Goal: Task Accomplishment & Management: Use online tool/utility

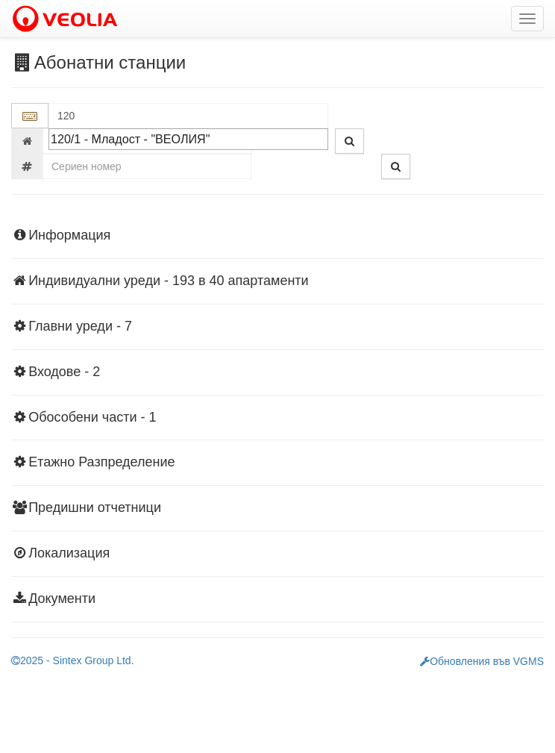
click at [116, 134] on div "120/1 - Младост - "ВЕОЛИЯ"" at bounding box center [188, 139] width 275 height 17
type input "120/1 - Младост - "ВЕОЛИЯ""
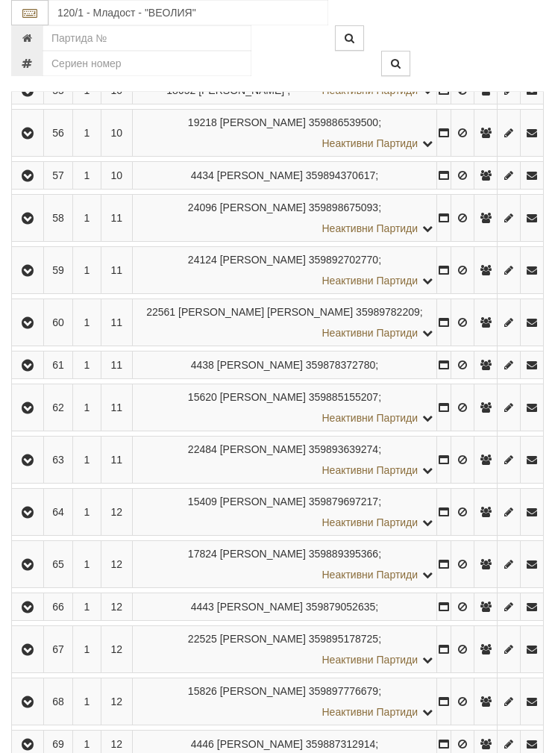
scroll to position [2641, 0]
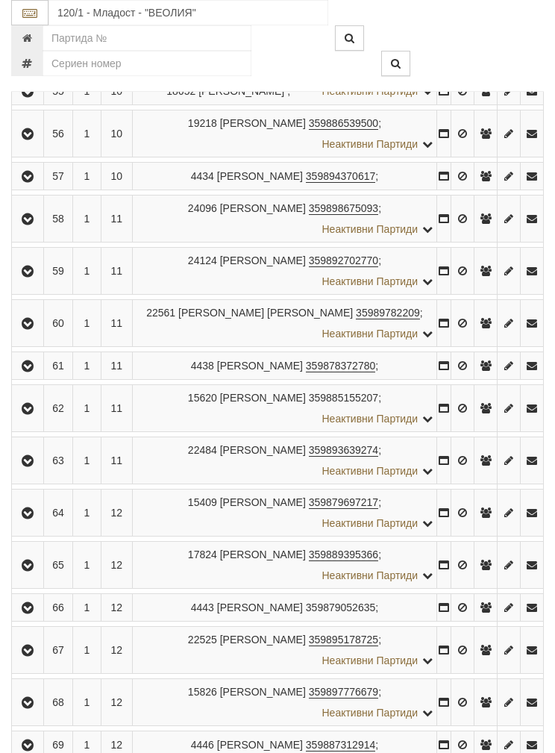
click at [28, 214] on icon "button" at bounding box center [28, 219] width 18 height 10
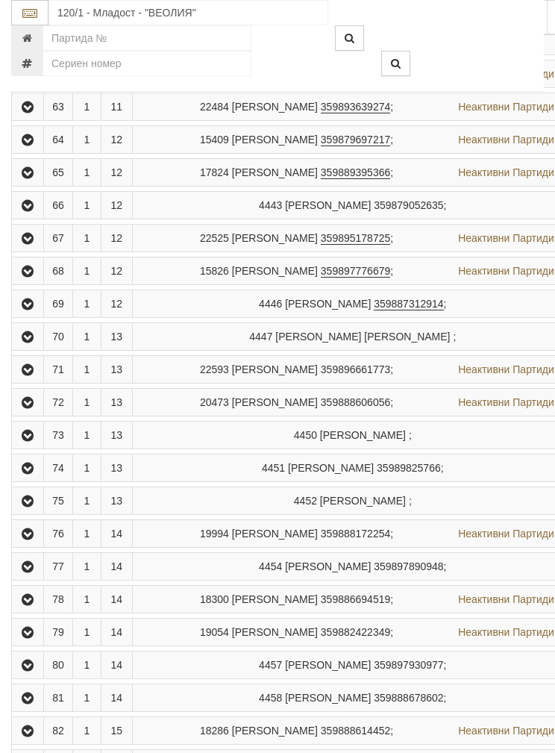
click at [0, 0] on button "Подмяна" at bounding box center [0, 0] width 0 height 0
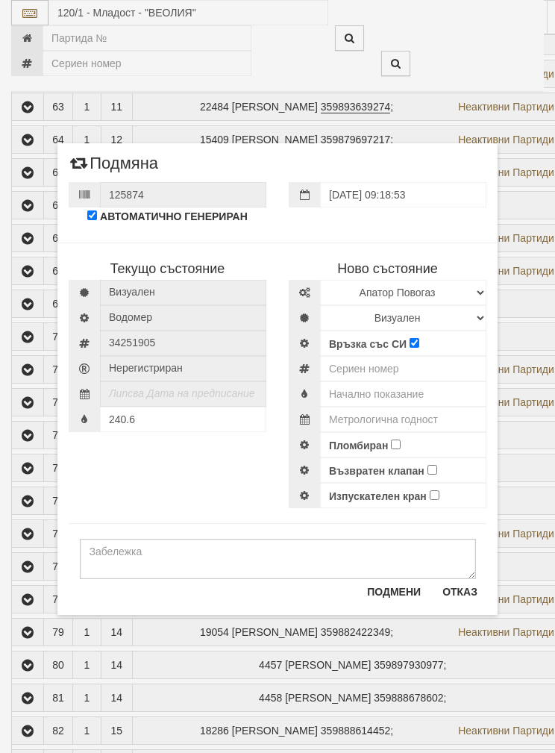
click at [144, 492] on div "Текущо състояние [GEOGRAPHIC_DATA] Водомер 34251905" at bounding box center [277, 368] width 440 height 281
click at [371, 388] on input "text" at bounding box center [403, 394] width 166 height 25
type input "0"
click at [371, 364] on input "number" at bounding box center [403, 368] width 166 height 25
click at [430, 287] on select "Избери Марка и модел Апатор Повогаз Друг Кундис Радио Сименс Визуален Сименс Ра…" at bounding box center [403, 292] width 166 height 25
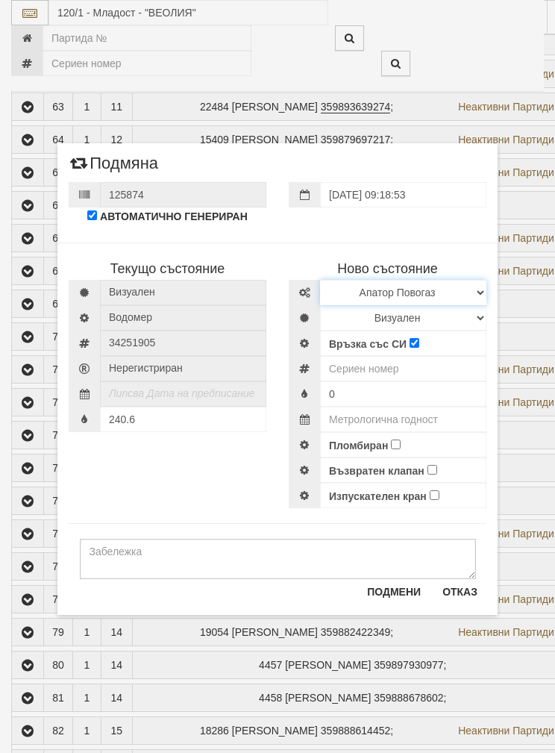
select select "ed08aeea-bb71-eb11-810c-b7de96689bdf"
click at [373, 314] on select "Визуален Дистанционен Изолирана линия БГВ Няма Oтклонение БГВ Няма Щранг БГВ" at bounding box center [403, 317] width 166 height 25
select select "2"
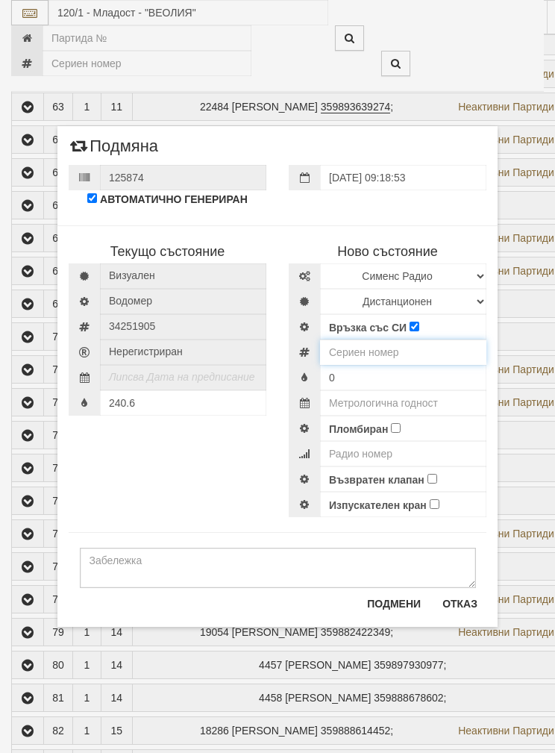
click at [376, 342] on input "number" at bounding box center [403, 352] width 166 height 25
type input "52951788"
click at [379, 397] on input "text" at bounding box center [403, 402] width 166 height 25
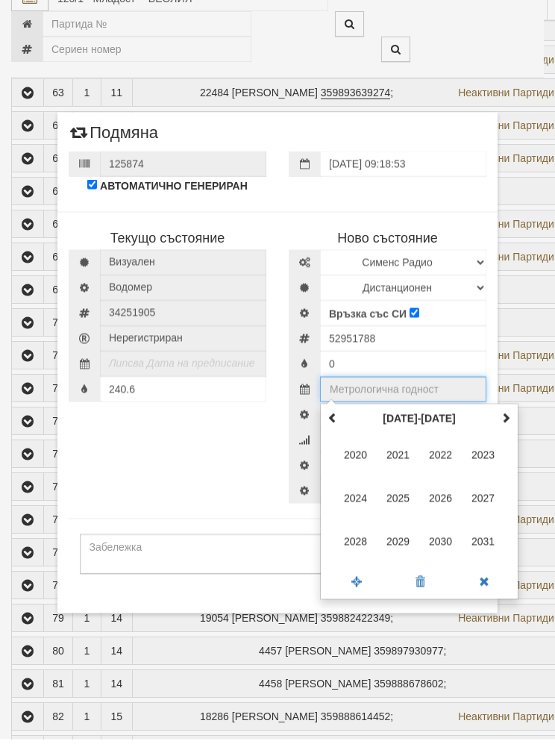
click at [509, 426] on span at bounding box center [506, 431] width 10 height 10
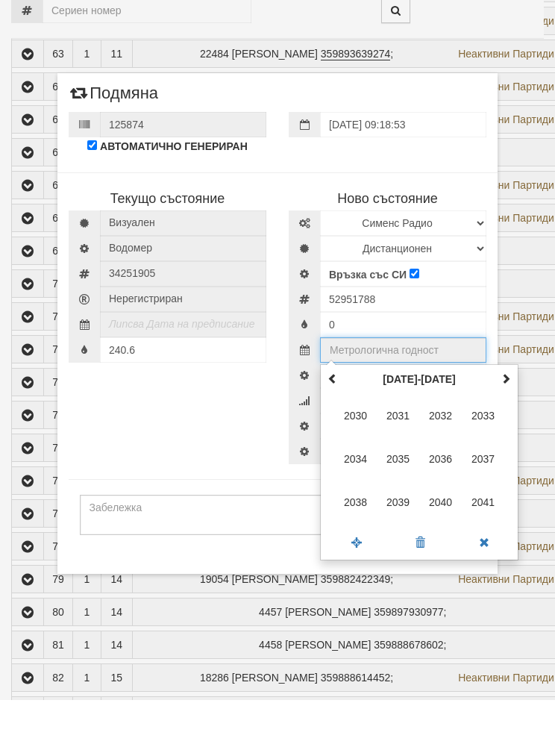
click at [402, 492] on span "2035" at bounding box center [399, 512] width 40 height 40
type input "2035"
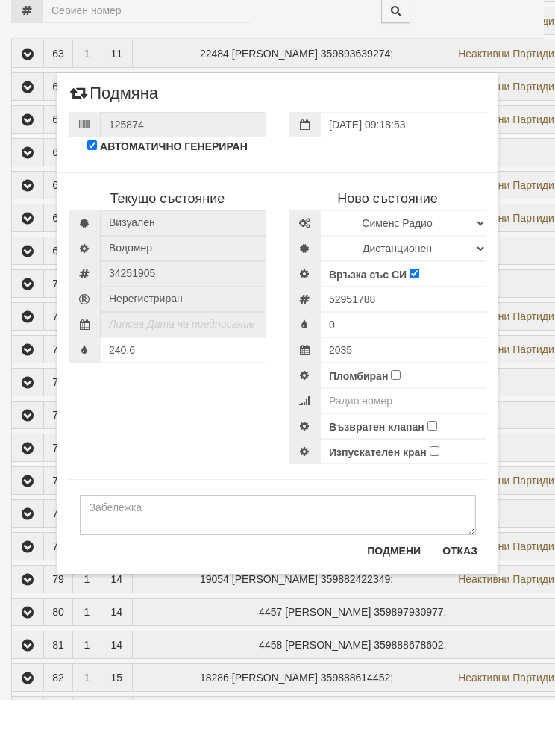
scroll to position [2694, 0]
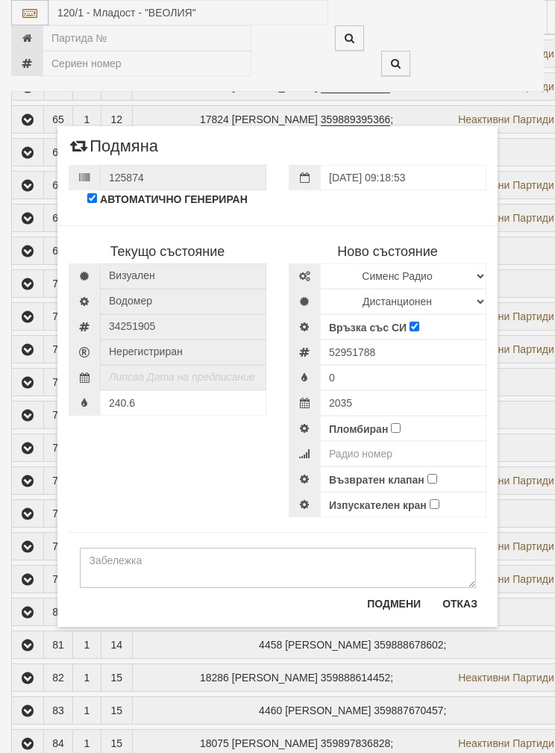
click at [397, 423] on input "Пломбиран" at bounding box center [396, 428] width 10 height 10
checkbox input "true"
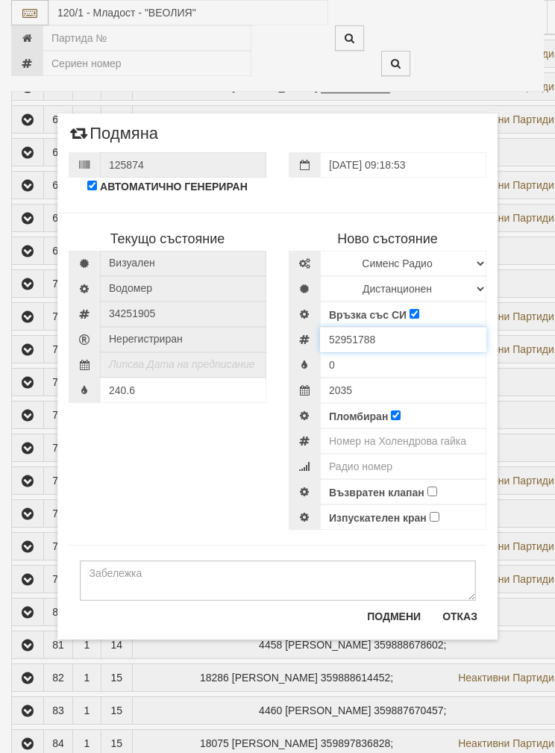
click at [362, 334] on input "52951788" at bounding box center [403, 339] width 166 height 25
click at [352, 337] on input "52951788" at bounding box center [403, 339] width 166 height 25
click at [352, 336] on input "52951788" at bounding box center [403, 339] width 166 height 25
click at [375, 433] on input "number" at bounding box center [403, 441] width 166 height 25
click at [373, 435] on input "number" at bounding box center [403, 441] width 166 height 25
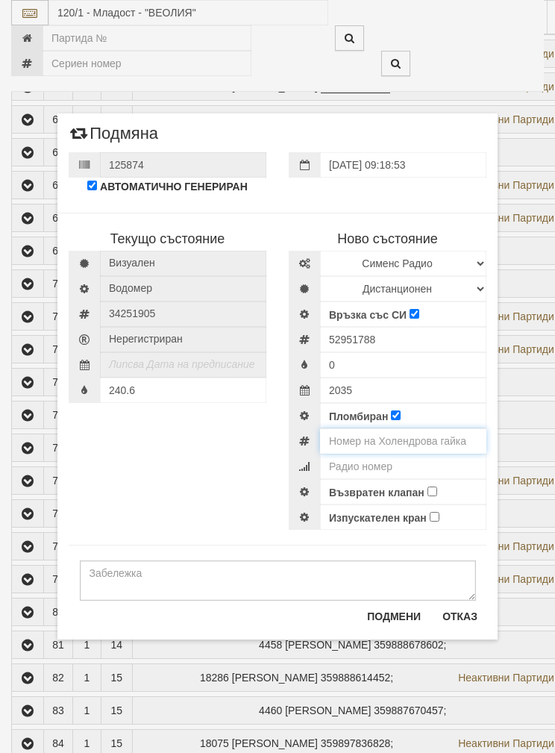
click at [372, 435] on input "number" at bounding box center [403, 441] width 166 height 25
paste input "52951788"
type input "5"
click at [371, 453] on input "number" at bounding box center [403, 441] width 166 height 25
click at [359, 458] on input "number" at bounding box center [403, 466] width 166 height 25
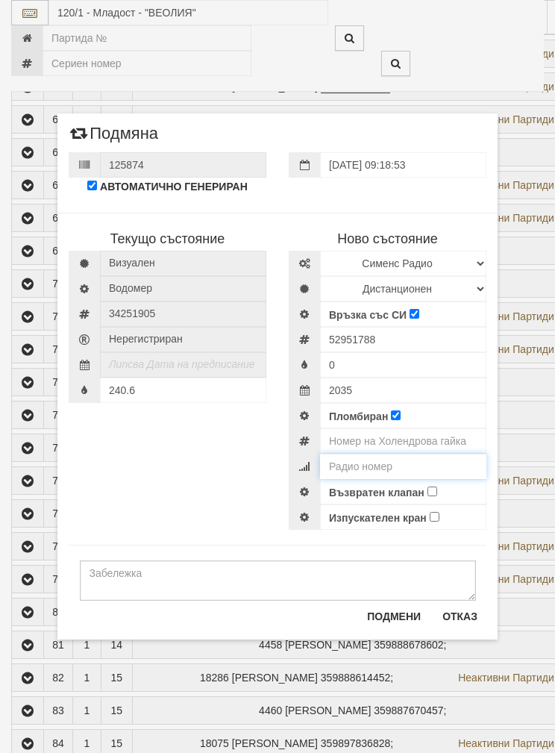
click at [354, 464] on input "number" at bounding box center [403, 466] width 166 height 25
click at [353, 463] on input "number" at bounding box center [403, 466] width 166 height 25
paste input "52951788"
type input "52951788"
click at [374, 433] on input "number" at bounding box center [403, 441] width 166 height 25
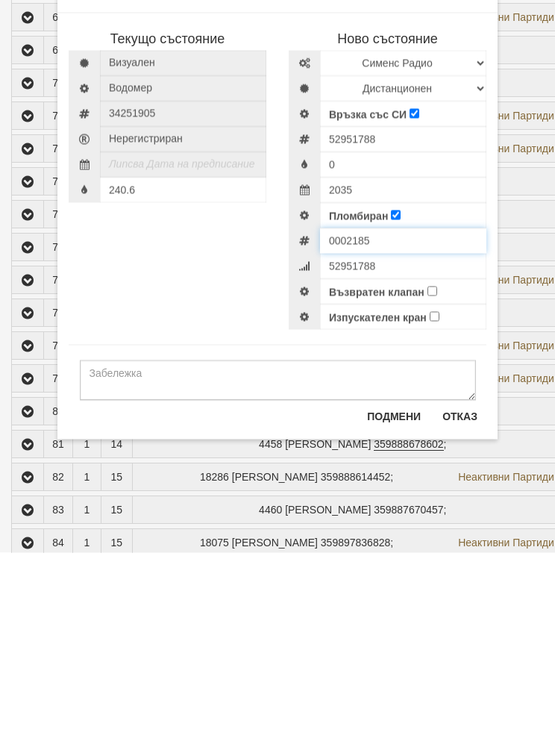
type input "0002185"
click at [429, 454] on input "52951788" at bounding box center [403, 466] width 166 height 25
click at [426, 454] on input "52951788" at bounding box center [403, 466] width 166 height 25
click at [421, 454] on input "52951788" at bounding box center [403, 466] width 166 height 25
click at [422, 454] on input "52951788" at bounding box center [403, 466] width 166 height 25
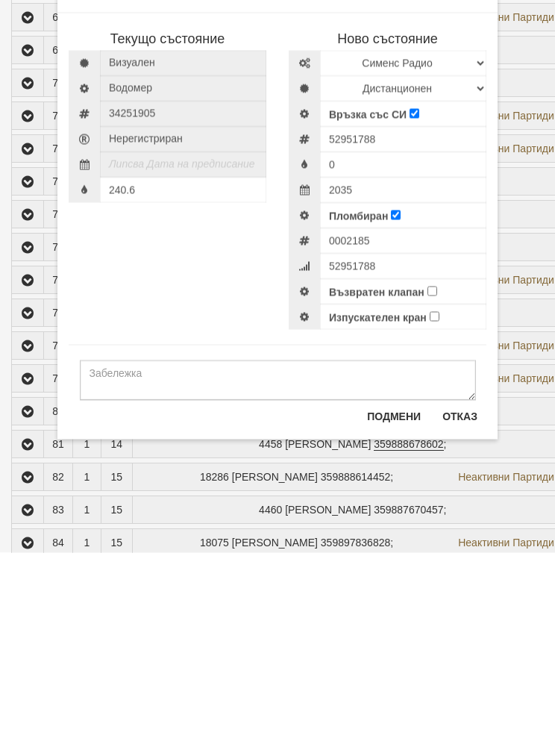
click at [432, 487] on input "Възвратен клапан" at bounding box center [433, 492] width 10 height 10
checkbox input "true"
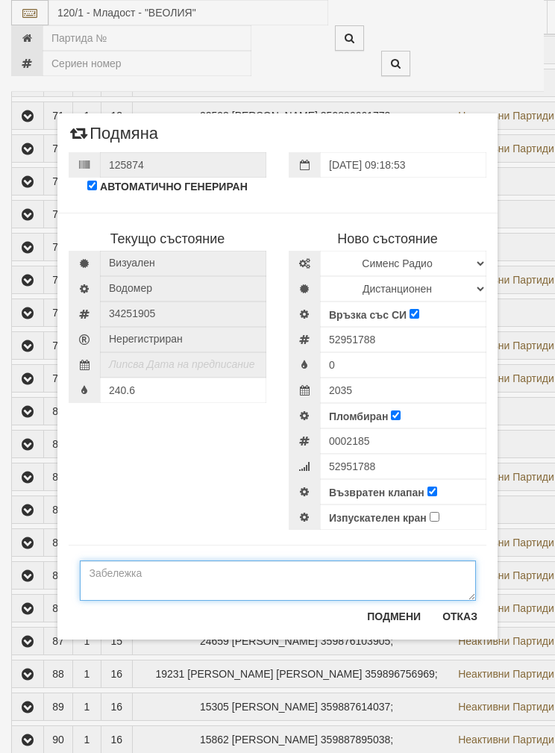
click at [149, 576] on textarea at bounding box center [278, 581] width 396 height 40
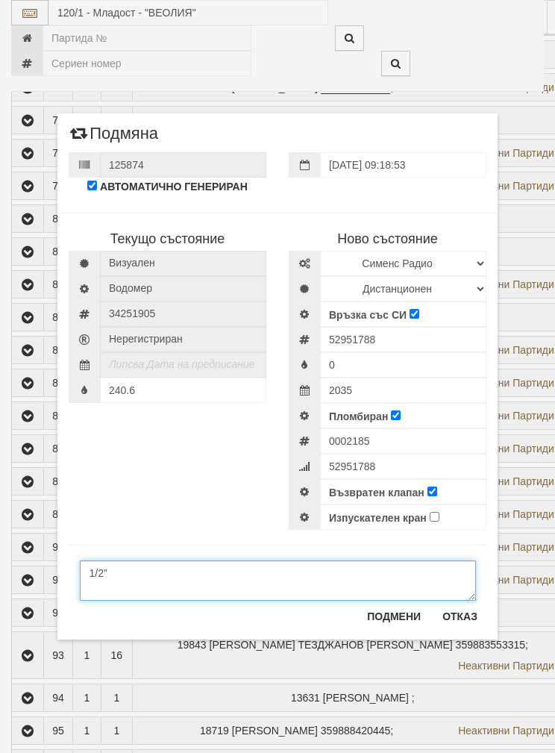
scroll to position [3072, 0]
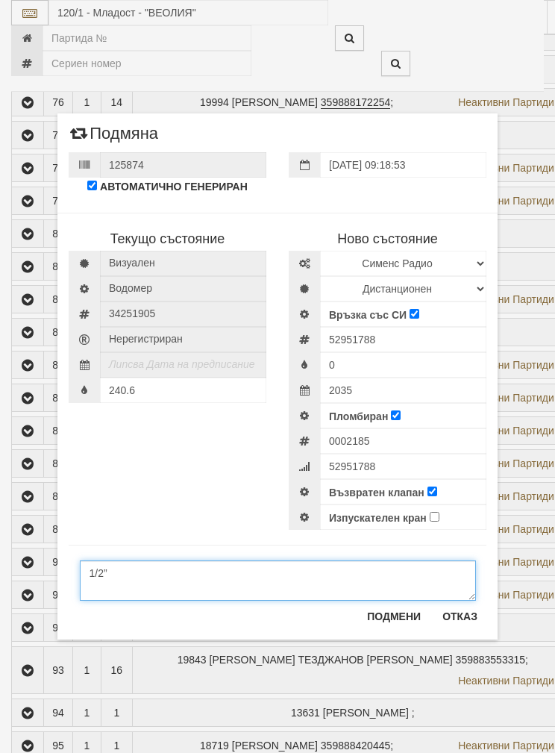
type textarea "1/2”"
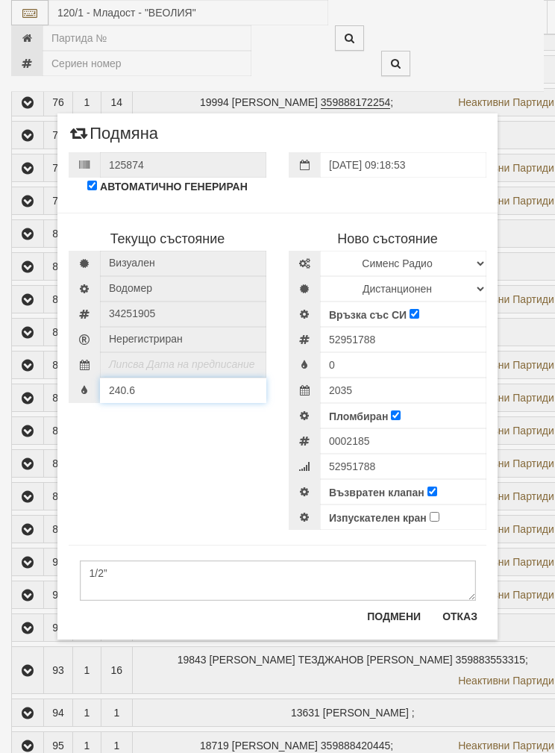
click at [143, 394] on input "240.6" at bounding box center [183, 390] width 166 height 25
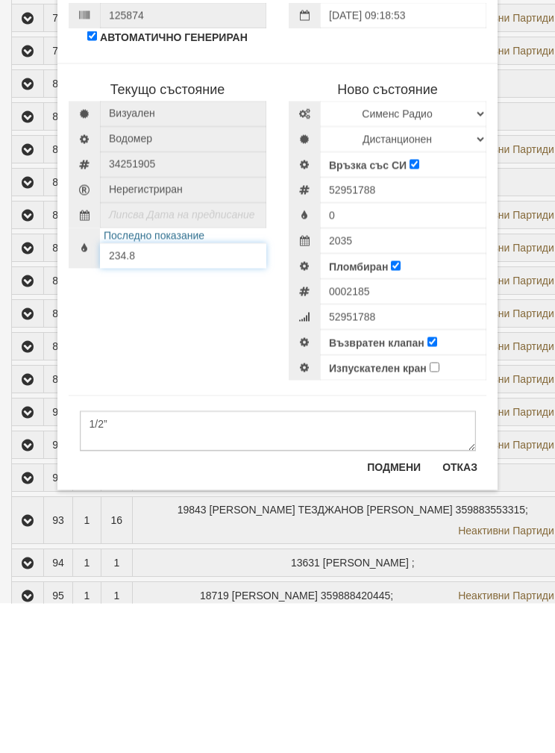
type input "234.8"
click at [382, 605] on button "Подмени" at bounding box center [394, 617] width 72 height 24
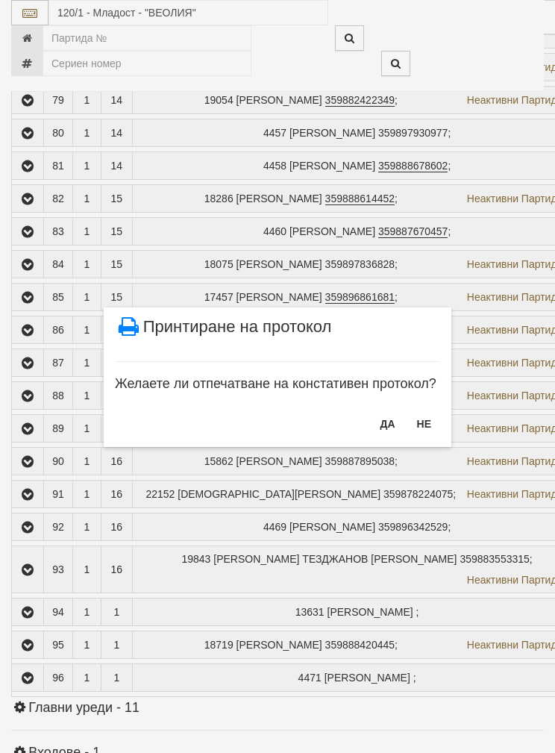
click at [418, 419] on button "НЕ" at bounding box center [424, 424] width 32 height 24
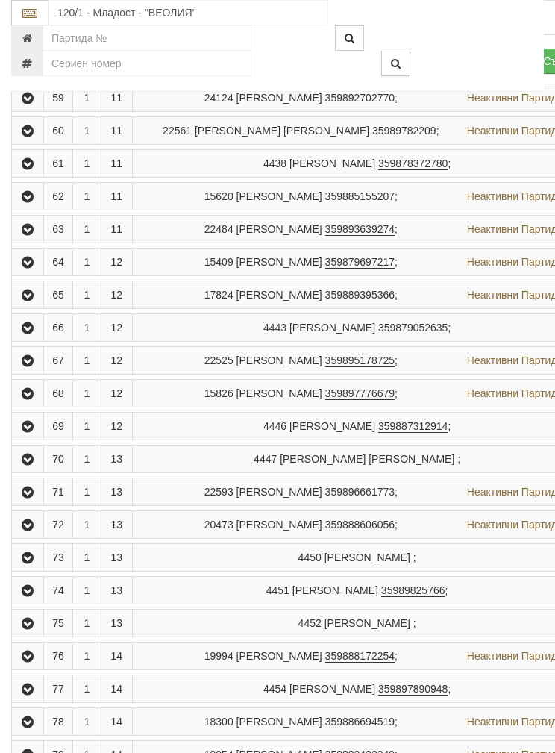
scroll to position [2566, 0]
